Goal: Transaction & Acquisition: Purchase product/service

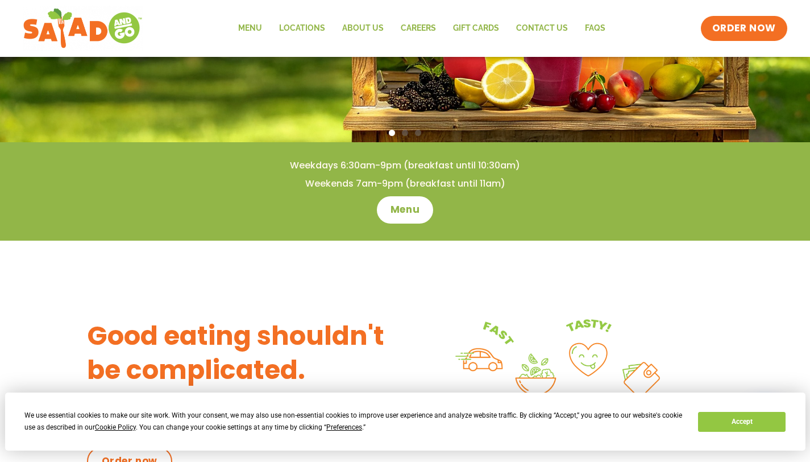
scroll to position [188, 0]
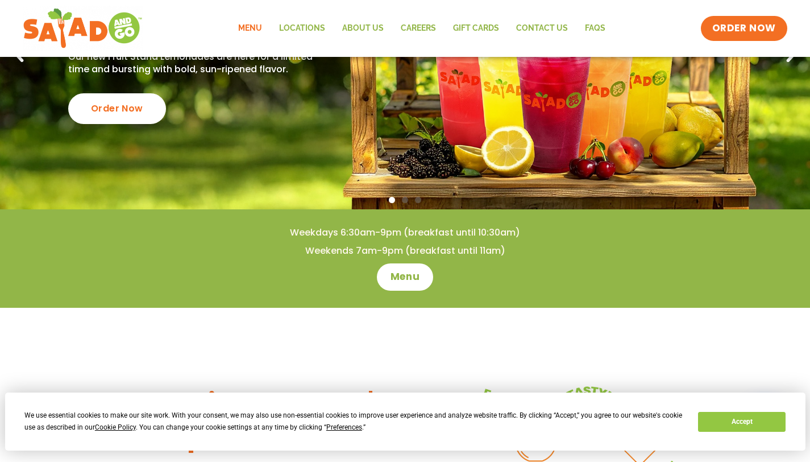
click at [259, 30] on link "Menu" at bounding box center [250, 28] width 41 height 26
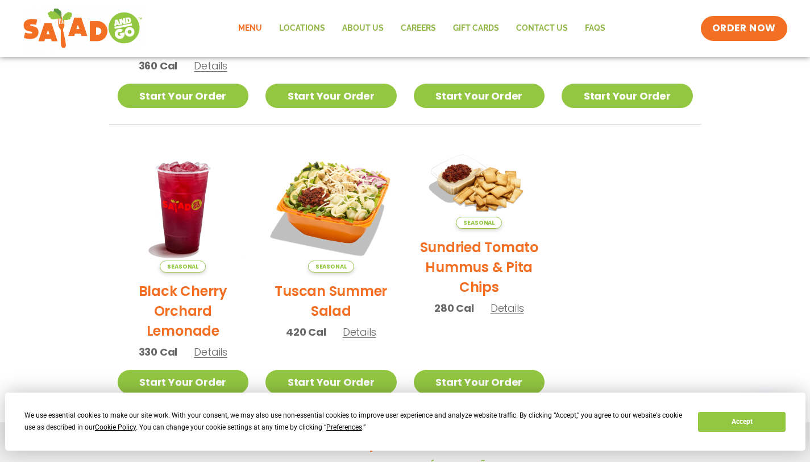
scroll to position [466, 0]
click at [317, 103] on link "Start Your Order" at bounding box center [331, 96] width 131 height 24
